Goal: Information Seeking & Learning: Learn about a topic

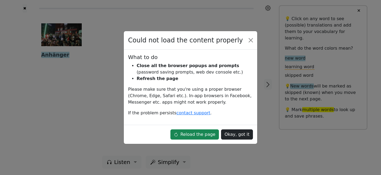
click at [207, 140] on div "Reload the page Okay, got it" at bounding box center [190, 133] width 133 height 19
click at [200, 133] on button "Reload the page" at bounding box center [194, 134] width 48 height 10
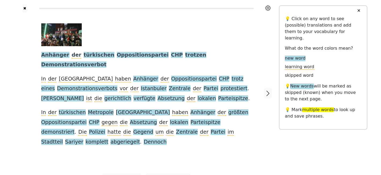
click at [47, 54] on span "Anhänger" at bounding box center [55, 55] width 28 height 7
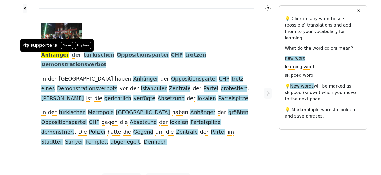
click at [78, 46] on button "Explain" at bounding box center [83, 45] width 16 height 7
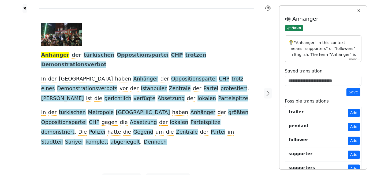
click at [240, 150] on div "Anhänger der türkischen Oppositionspartei CHP trotzen Demonstrationsverbot In d…" at bounding box center [146, 93] width 221 height 160
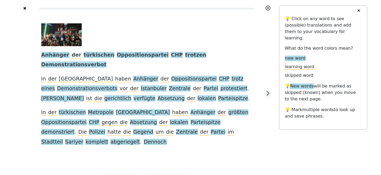
click at [231, 75] on span "trotz" at bounding box center [237, 78] width 12 height 7
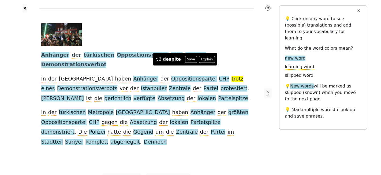
click at [201, 61] on button "Explain" at bounding box center [207, 59] width 16 height 7
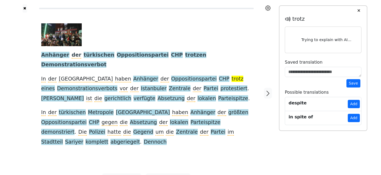
click at [231, 138] on div "Anhänger der türkischen Oppositionspartei CHP trotzen Demonstrationsverbot In d…" at bounding box center [146, 93] width 221 height 160
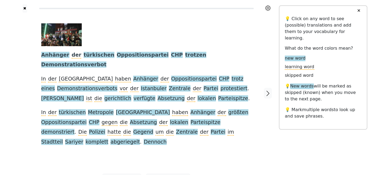
click at [84, 95] on span "[PERSON_NAME]" at bounding box center [62, 98] width 43 height 7
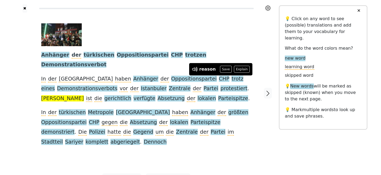
click at [235, 70] on button "Explain" at bounding box center [242, 69] width 16 height 7
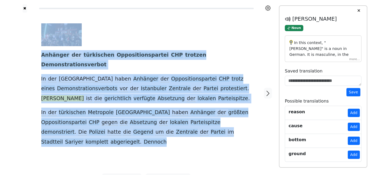
drag, startPoint x: 27, startPoint y: 51, endPoint x: 229, endPoint y: 130, distance: 217.4
click at [229, 130] on div "Anhänger der türkischen Oppositionspartei CHP trotzen Demonstrationsverbot In d…" at bounding box center [146, 93] width 265 height 160
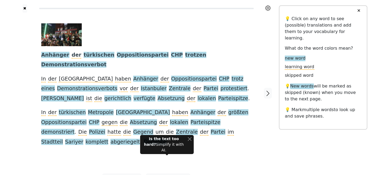
click at [249, 131] on div "Anhänger der türkischen Oppositionspartei CHP trotzen Demonstrationsverbot In d…" at bounding box center [146, 93] width 221 height 160
click at [237, 124] on div "Anhänger der türkischen Oppositionspartei CHP trotzen Demonstrationsverbot In d…" at bounding box center [146, 84] width 210 height 123
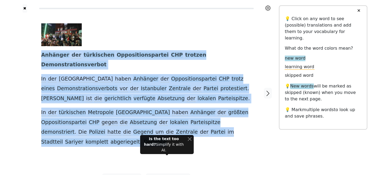
drag, startPoint x: 237, startPoint y: 124, endPoint x: 39, endPoint y: 58, distance: 208.9
click at [39, 58] on div "Anhänger der türkischen Oppositionspartei CHP trotzen Demonstrationsverbot In d…" at bounding box center [146, 93] width 221 height 160
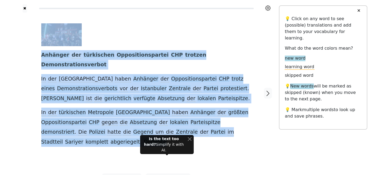
drag, startPoint x: 24, startPoint y: 59, endPoint x: 239, endPoint y: 122, distance: 224.4
click at [239, 122] on div "Anhänger der türkischen Oppositionspartei CHP trotzen Demonstrationsverbot In d…" at bounding box center [146, 93] width 265 height 160
